Goal: Find specific page/section: Find specific page/section

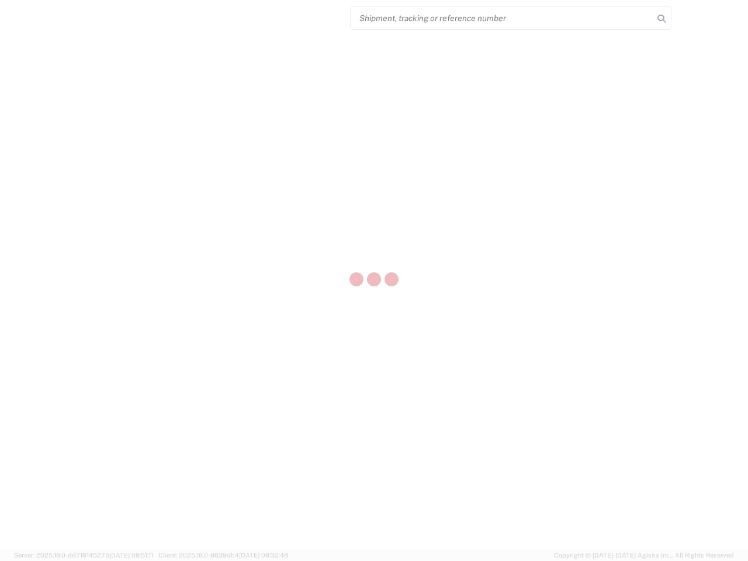
select select "US"
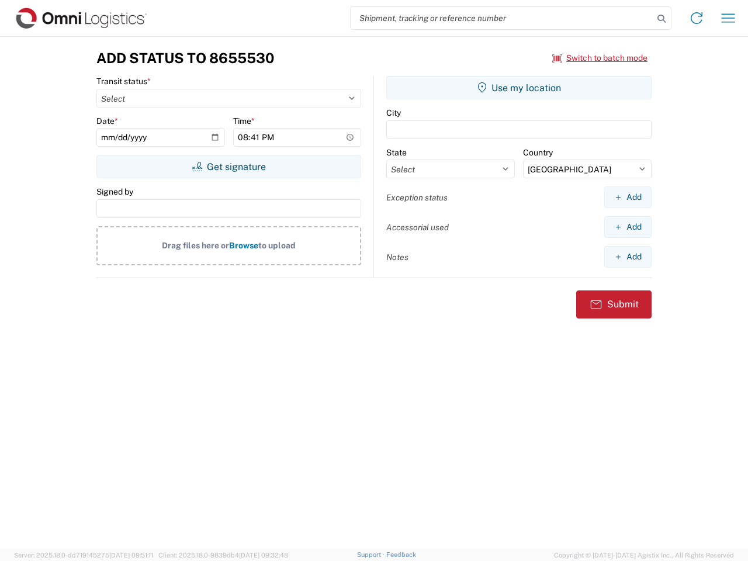
click at [502, 18] on input "search" at bounding box center [501, 18] width 303 height 22
click at [661, 19] on icon at bounding box center [661, 19] width 16 height 16
click at [696, 18] on icon at bounding box center [696, 18] width 19 height 19
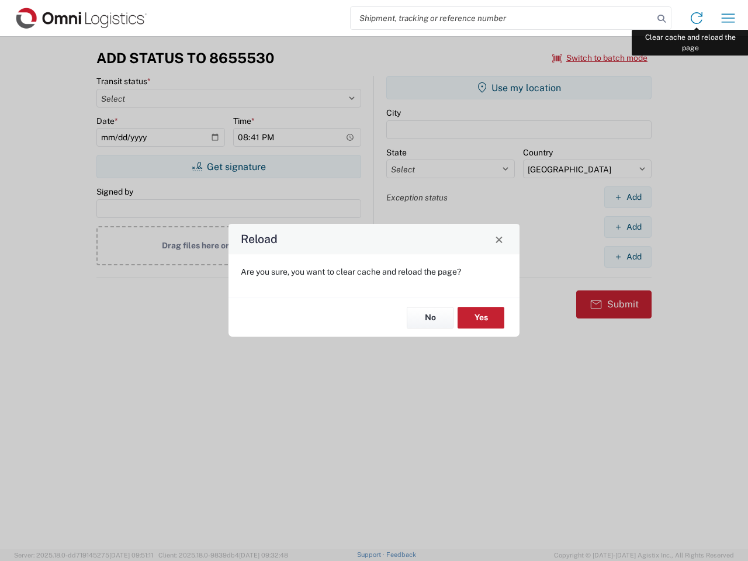
click at [728, 18] on div "Reload Are you sure, you want to clear cache and reload the page? No Yes" at bounding box center [374, 280] width 748 height 561
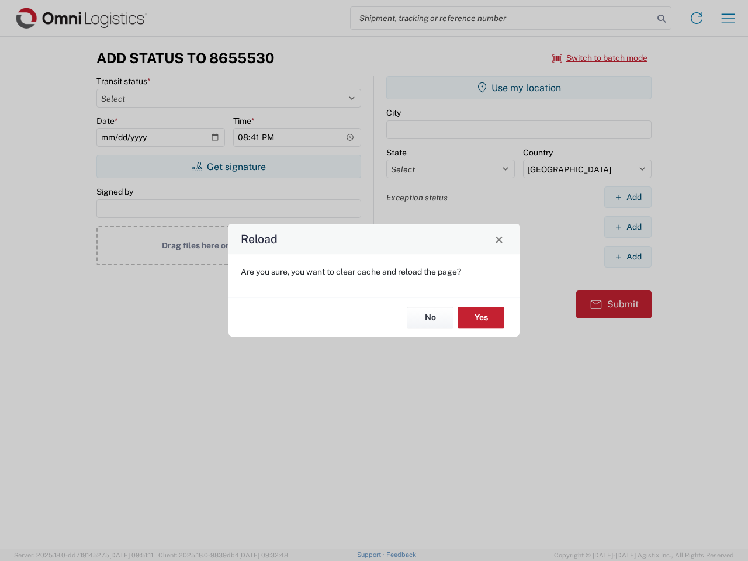
click at [600, 58] on div "Reload Are you sure, you want to clear cache and reload the page? No Yes" at bounding box center [374, 280] width 748 height 561
click at [228, 166] on div "Reload Are you sure, you want to clear cache and reload the page? No Yes" at bounding box center [374, 280] width 748 height 561
click at [519, 88] on div "Reload Are you sure, you want to clear cache and reload the page? No Yes" at bounding box center [374, 280] width 748 height 561
click at [627, 197] on div "Reload Are you sure, you want to clear cache and reload the page? No Yes" at bounding box center [374, 280] width 748 height 561
click at [627, 227] on div "Reload Are you sure, you want to clear cache and reload the page? No Yes" at bounding box center [374, 280] width 748 height 561
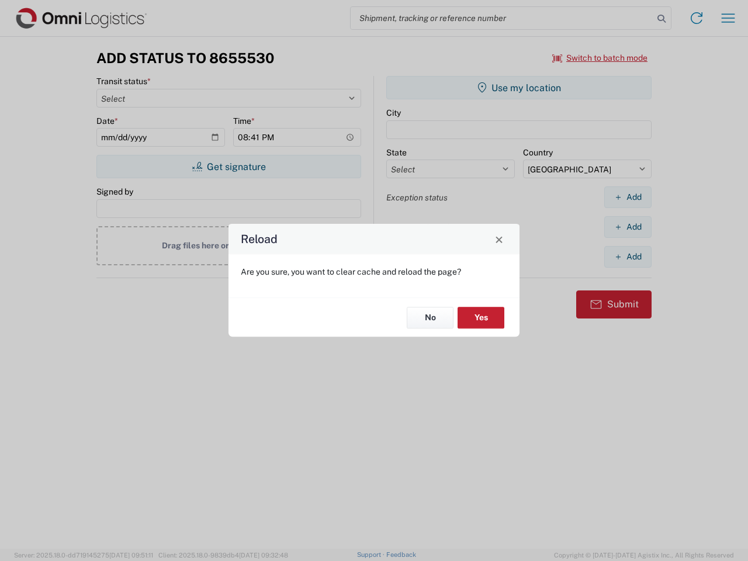
click at [627, 256] on div "Reload Are you sure, you want to clear cache and reload the page? No Yes" at bounding box center [374, 280] width 748 height 561
